Goal: Navigation & Orientation: Find specific page/section

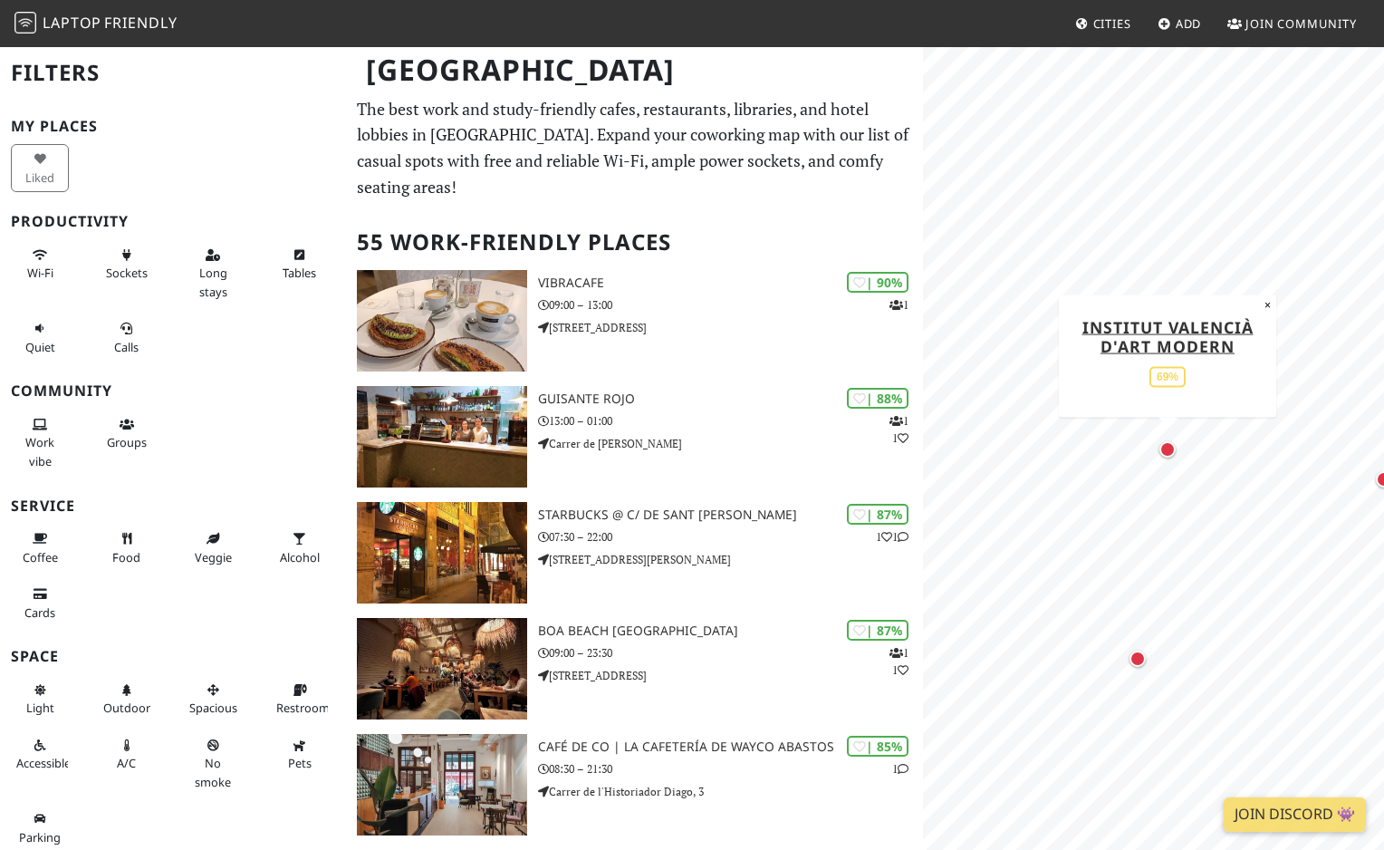
click at [1168, 442] on div "Map marker" at bounding box center [1168, 449] width 16 height 16
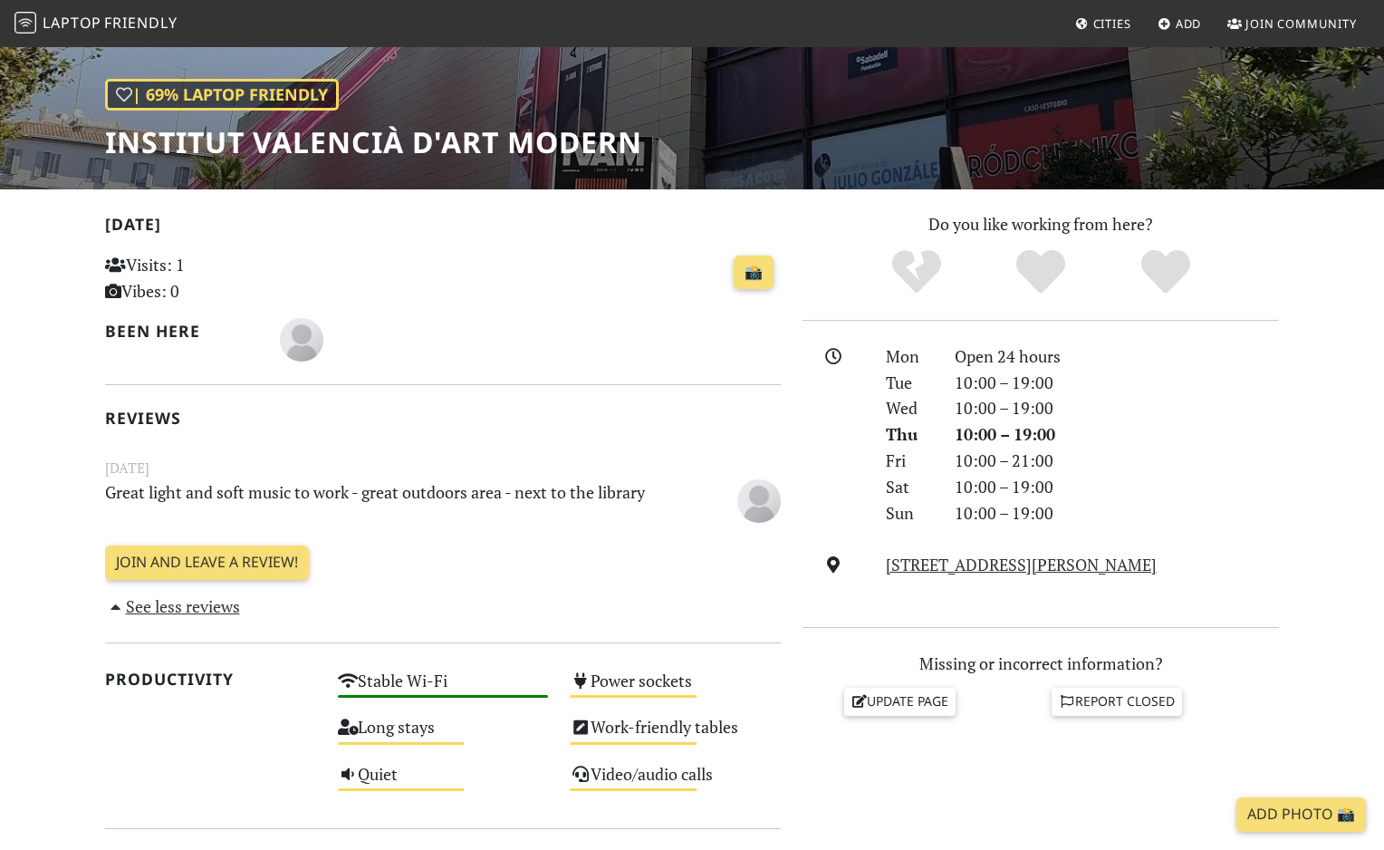
scroll to position [234, 0]
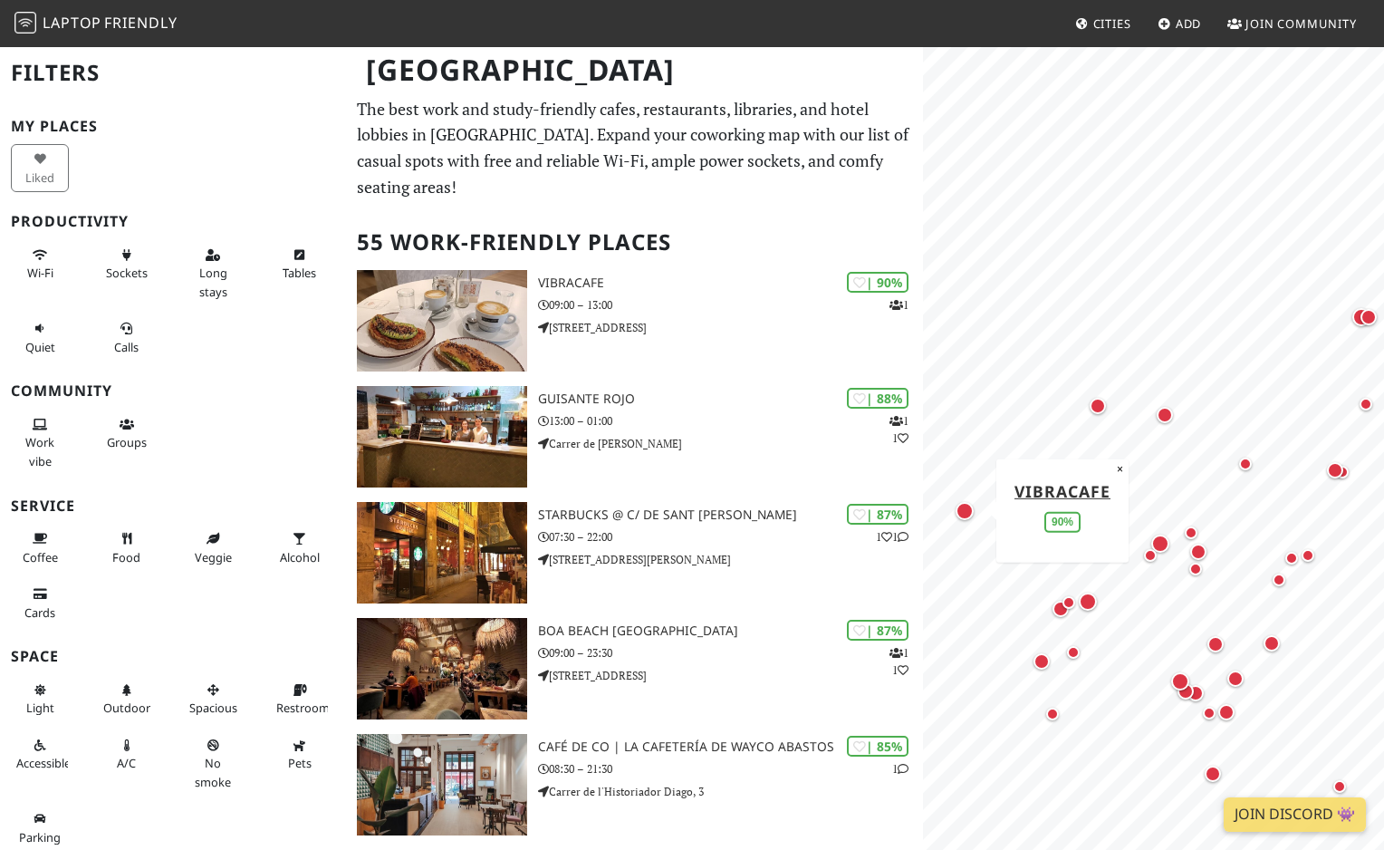
click at [969, 518] on div "Map marker" at bounding box center [964, 510] width 25 height 25
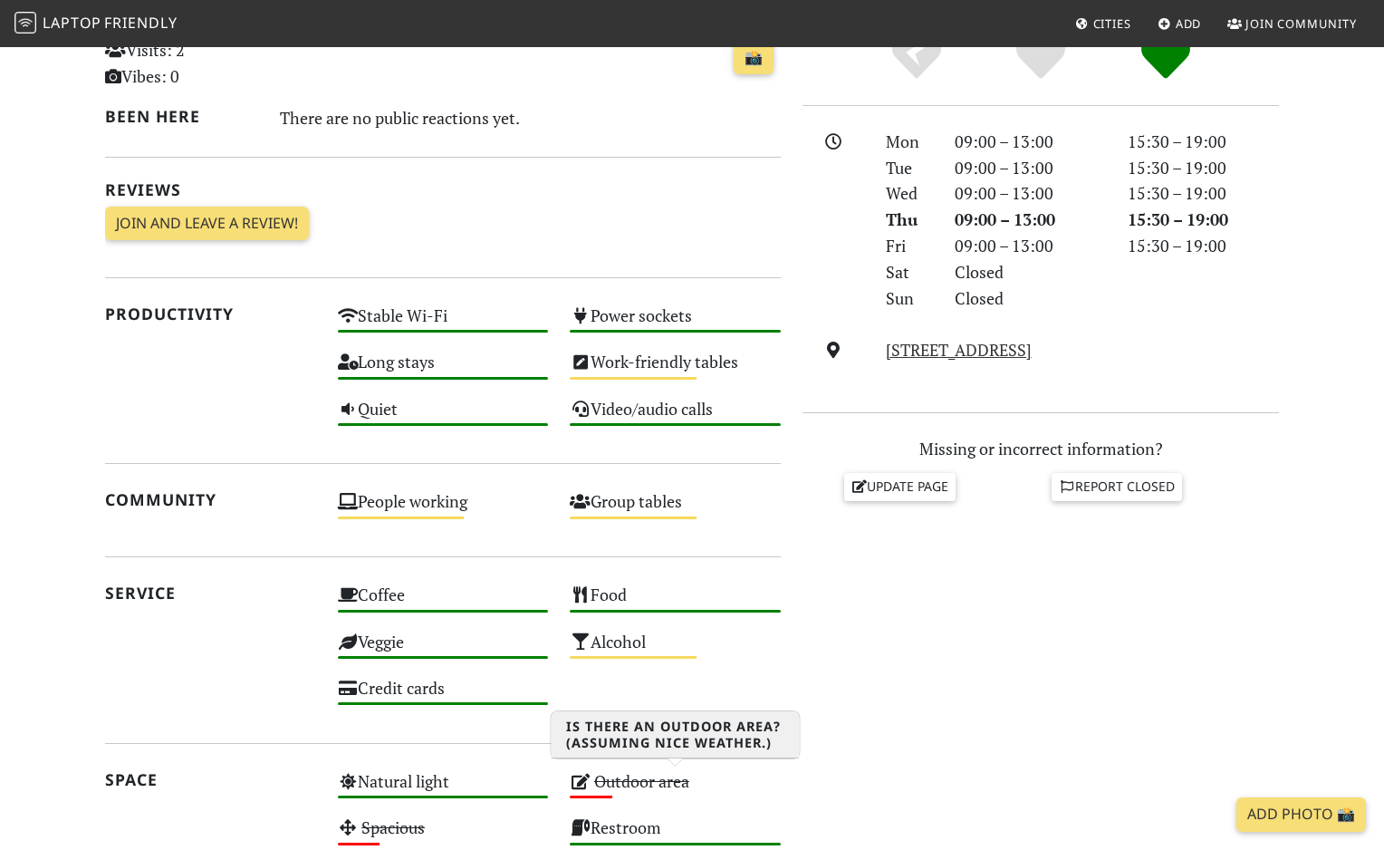
scroll to position [190, 0]
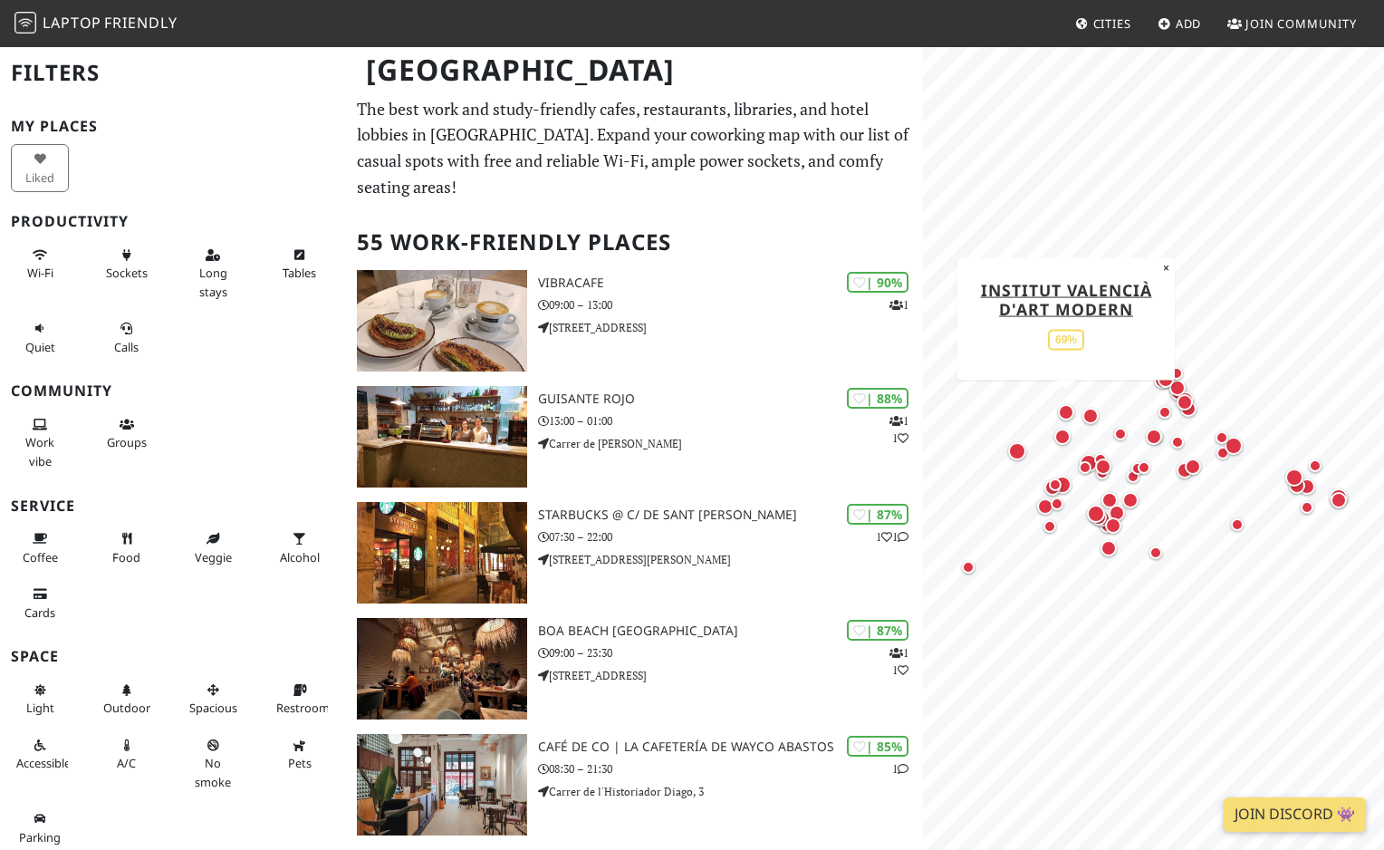
click at [1067, 408] on div "Map marker" at bounding box center [1066, 412] width 16 height 16
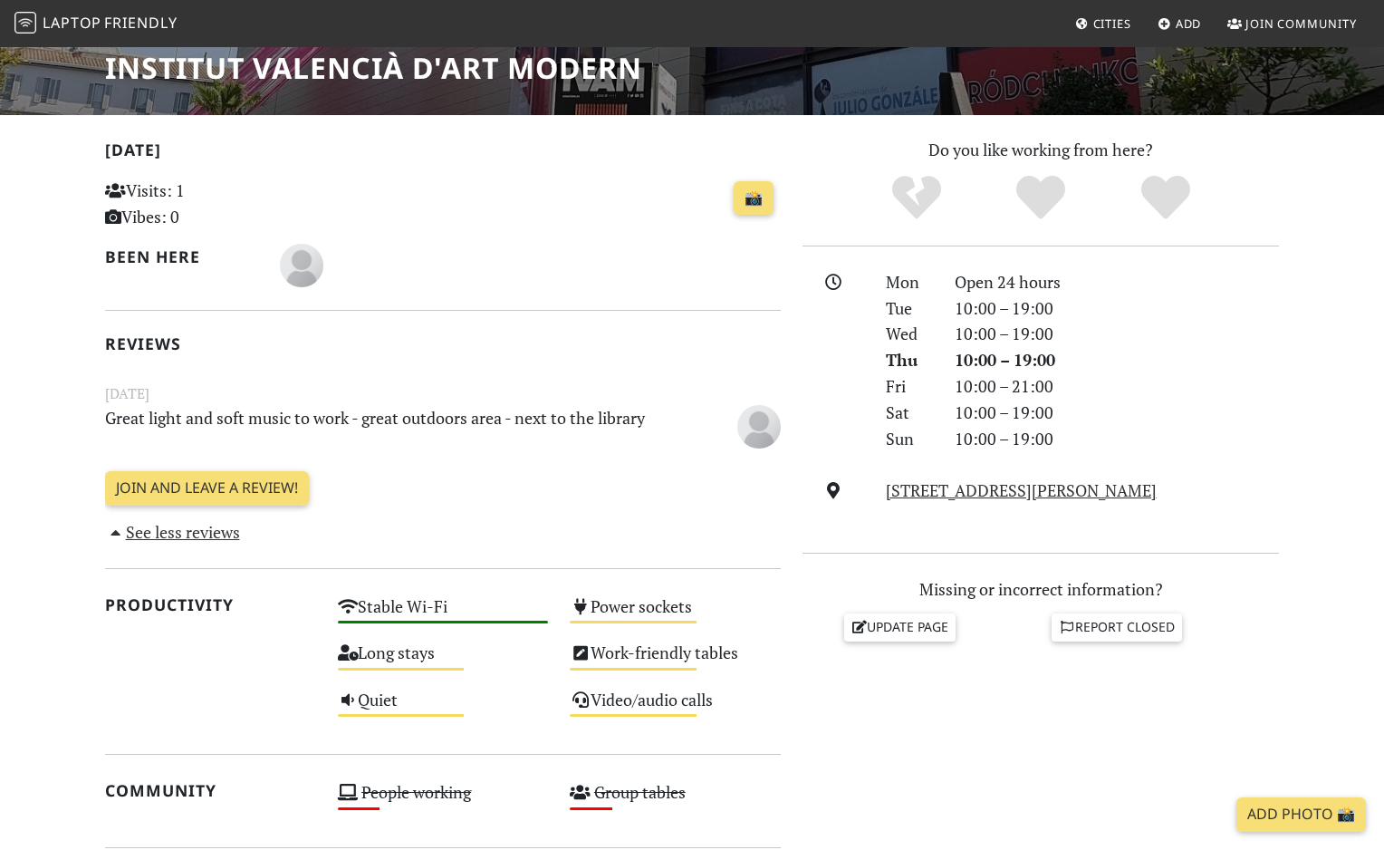
scroll to position [363, 0]
